Goal: Task Accomplishment & Management: Use online tool/utility

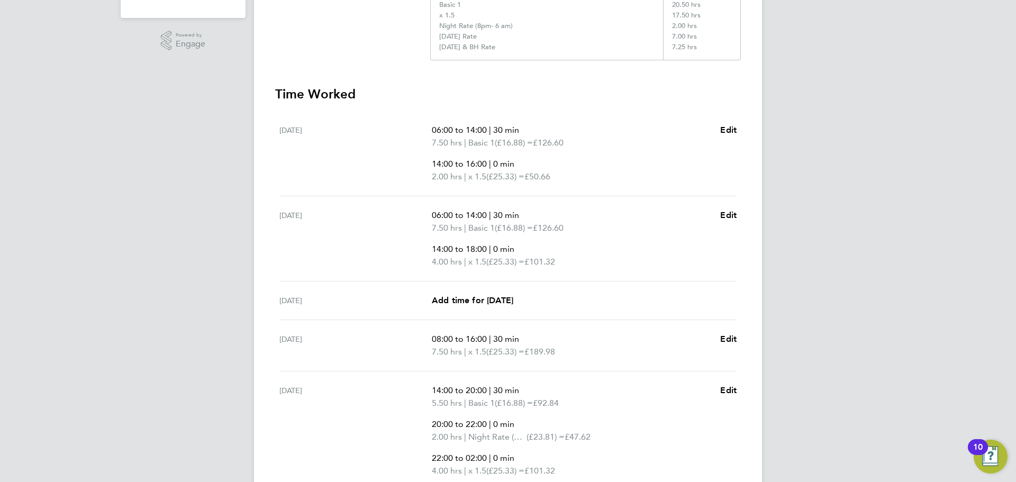
scroll to position [473, 0]
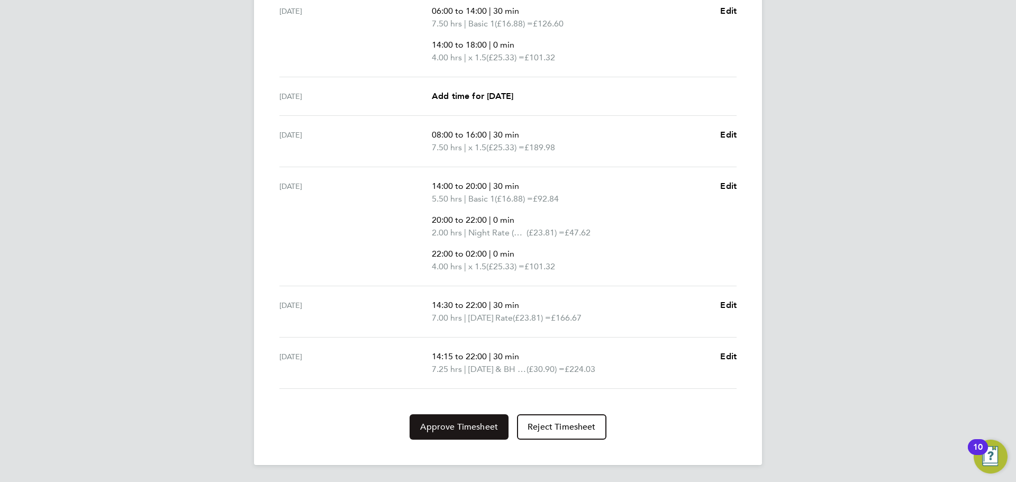
click at [495, 432] on span "Approve Timesheet" at bounding box center [459, 427] width 78 height 11
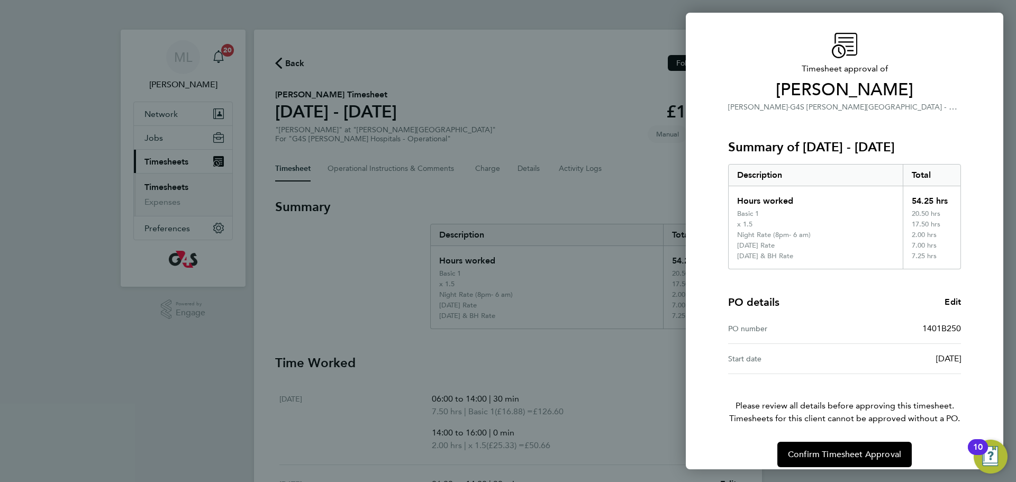
scroll to position [37, 0]
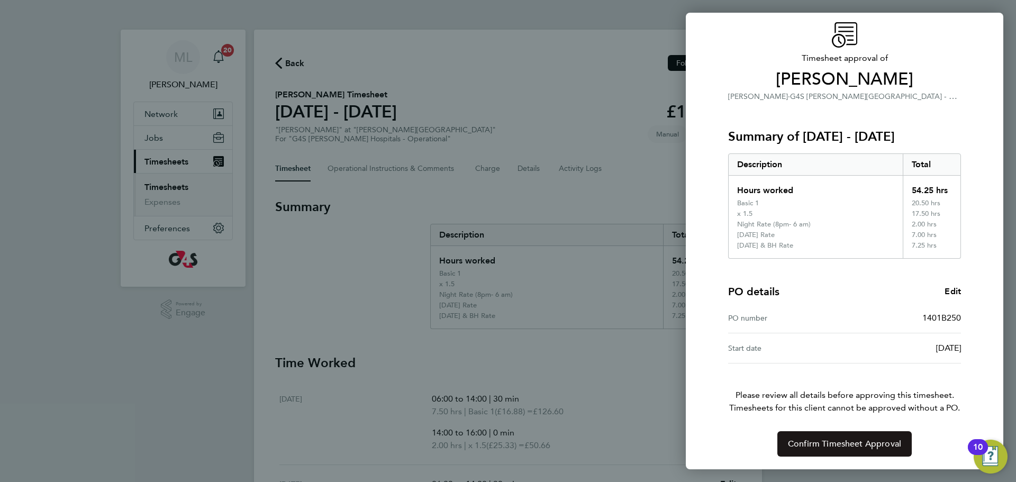
click at [824, 439] on span "Confirm Timesheet Approval" at bounding box center [844, 444] width 113 height 11
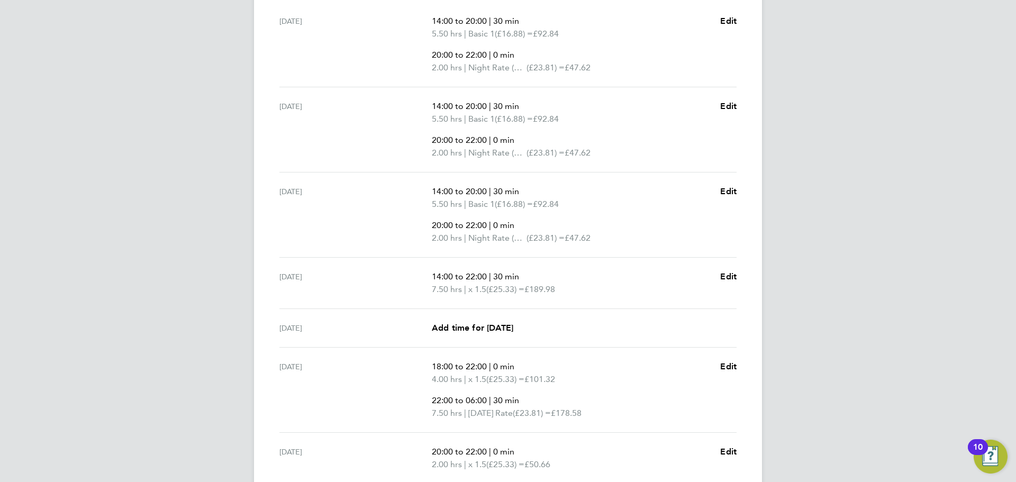
scroll to position [507, 0]
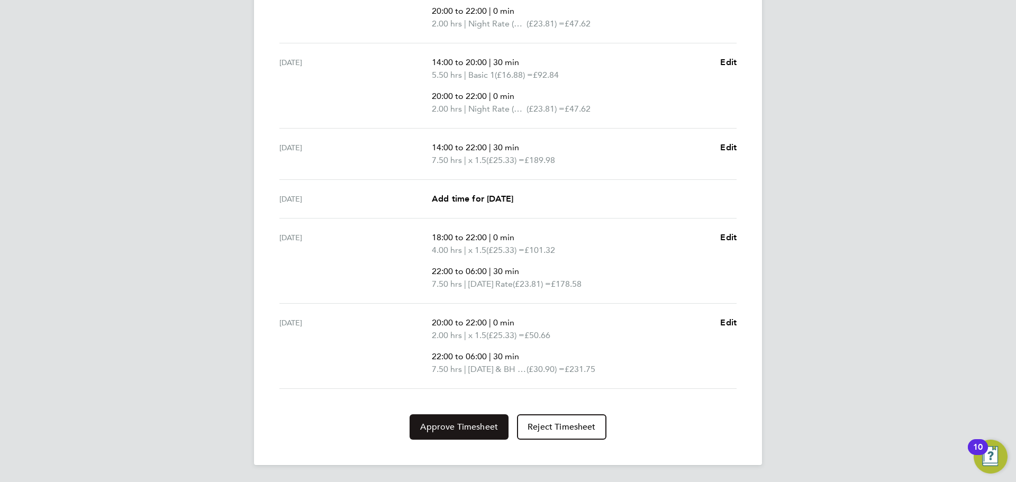
click at [481, 428] on span "Approve Timesheet" at bounding box center [459, 427] width 78 height 11
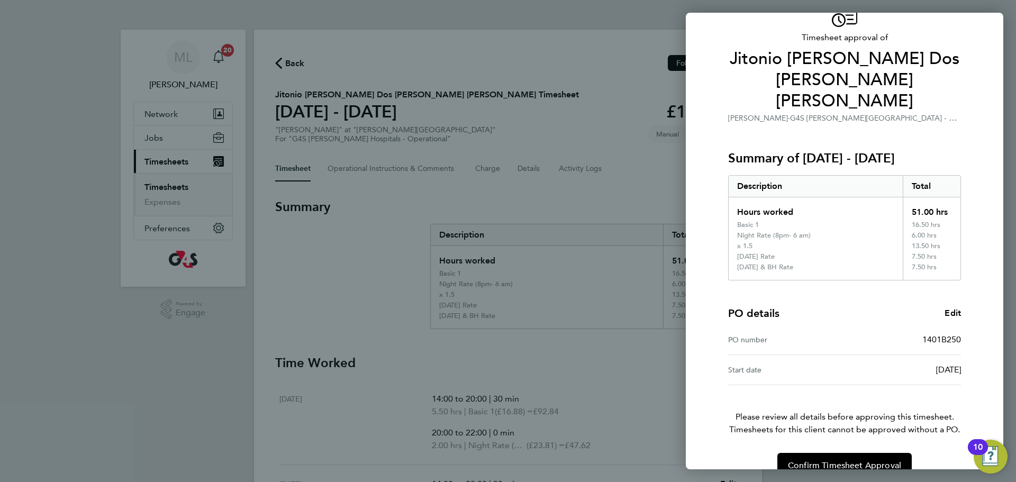
scroll to position [58, 0]
click at [816, 460] on span "Confirm Timesheet Approval" at bounding box center [844, 465] width 113 height 11
